Goal: Task Accomplishment & Management: Manage account settings

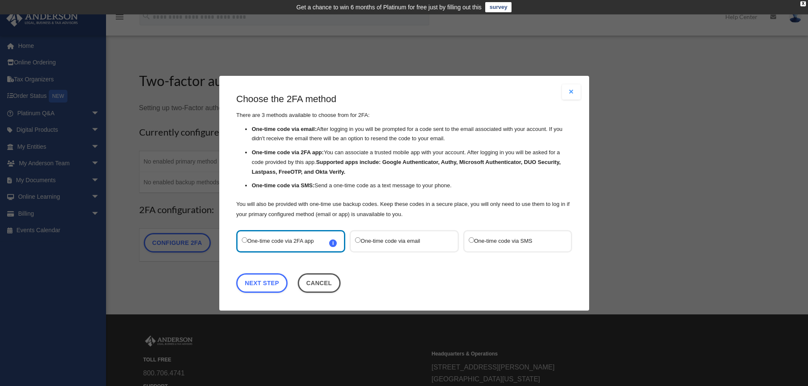
click at [414, 240] on label "One-time code via email" at bounding box center [399, 240] width 89 height 11
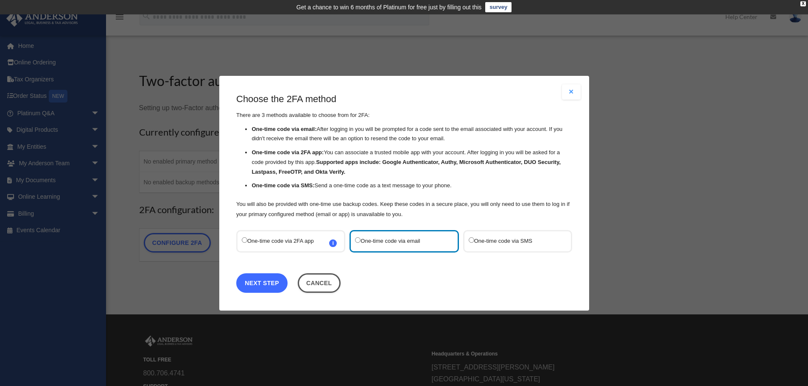
click at [279, 279] on link "Next Step" at bounding box center [261, 283] width 51 height 20
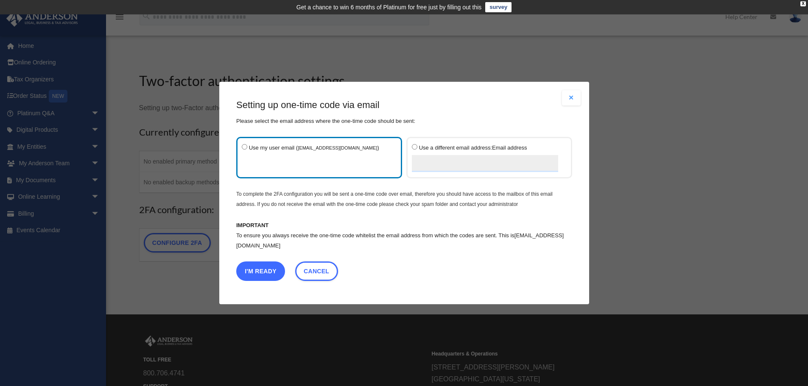
click at [269, 278] on button "I'm Ready" at bounding box center [260, 272] width 49 height 20
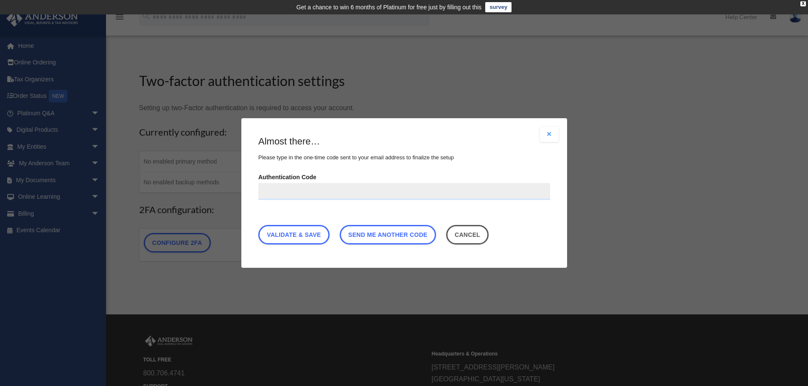
click at [359, 187] on input "Authentication Code" at bounding box center [404, 191] width 292 height 17
type input "******"
click at [303, 234] on link "Validate & Save" at bounding box center [293, 235] width 71 height 20
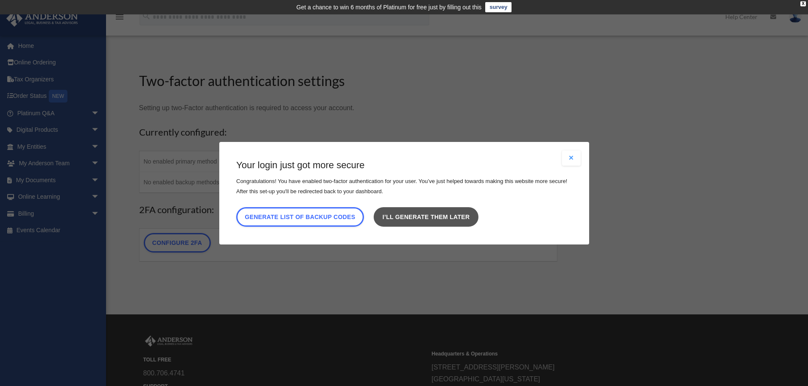
click at [477, 211] on link "I’ll generate them later" at bounding box center [426, 217] width 104 height 20
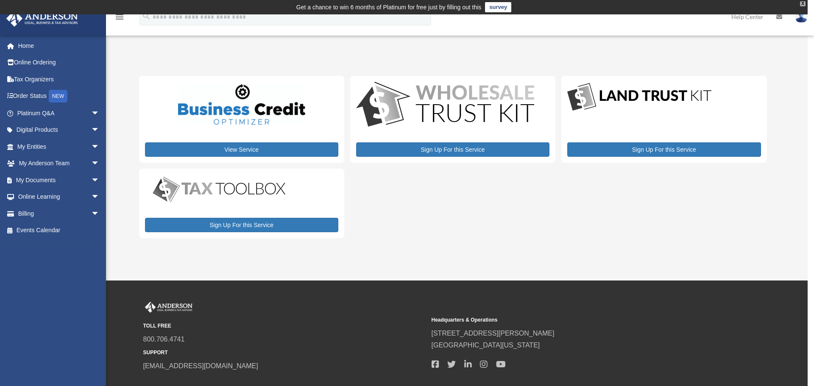
click at [805, 2] on div "X" at bounding box center [803, 3] width 6 height 5
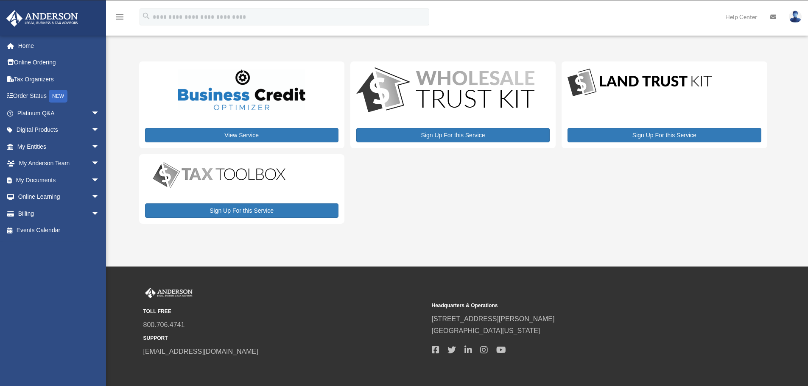
click at [799, 12] on img at bounding box center [795, 17] width 13 height 12
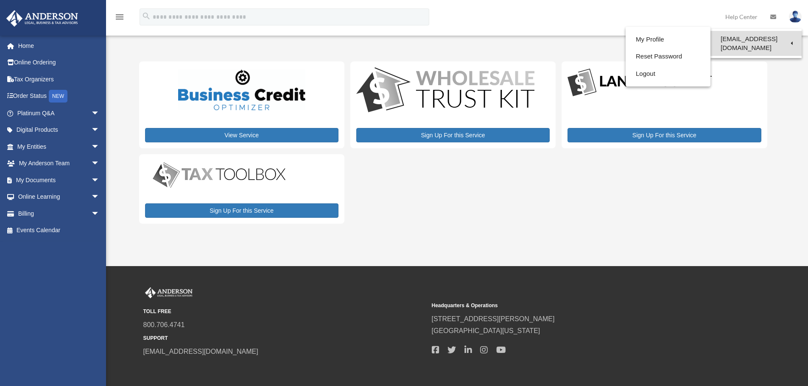
click at [779, 36] on link "[EMAIL_ADDRESS][DOMAIN_NAME]" at bounding box center [755, 43] width 91 height 25
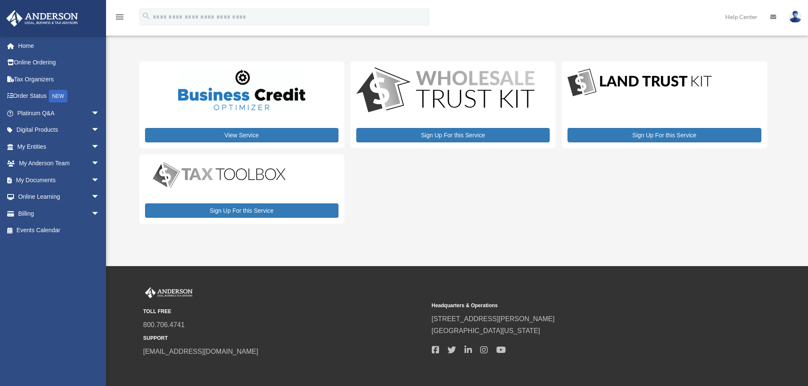
click at [795, 12] on img at bounding box center [795, 17] width 13 height 12
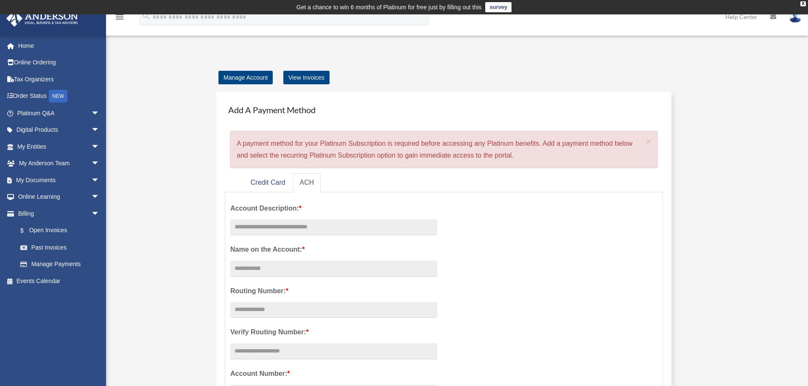
click at [797, 4] on td "Get a chance to win 6 months of Platinum for free just by filling out this surv…" at bounding box center [404, 7] width 808 height 14
click at [800, 2] on div "X" at bounding box center [803, 3] width 6 height 5
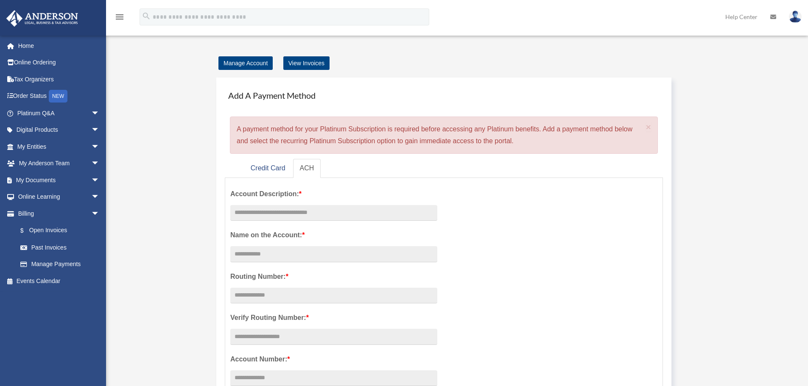
click at [796, 13] on img at bounding box center [795, 17] width 13 height 12
click at [796, 15] on img at bounding box center [795, 17] width 13 height 12
click at [796, 14] on img at bounding box center [795, 17] width 13 height 12
click at [644, 68] on div "Manage Account View Invoices" at bounding box center [455, 63] width 483 height 12
click at [788, 15] on link at bounding box center [794, 16] width 25 height 37
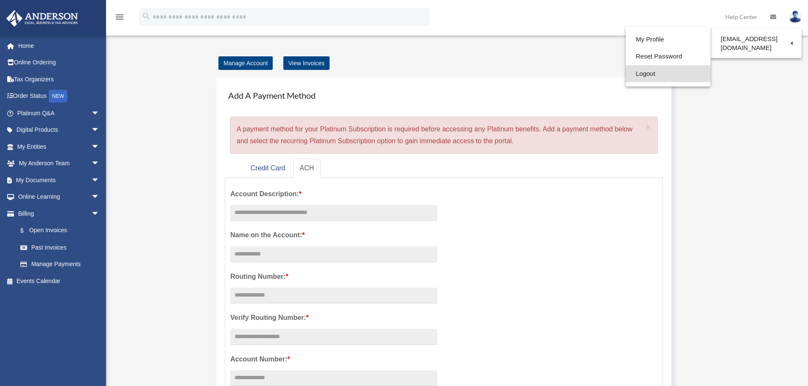
click at [663, 73] on link "Logout" at bounding box center [667, 73] width 85 height 17
